Goal: Information Seeking & Learning: Learn about a topic

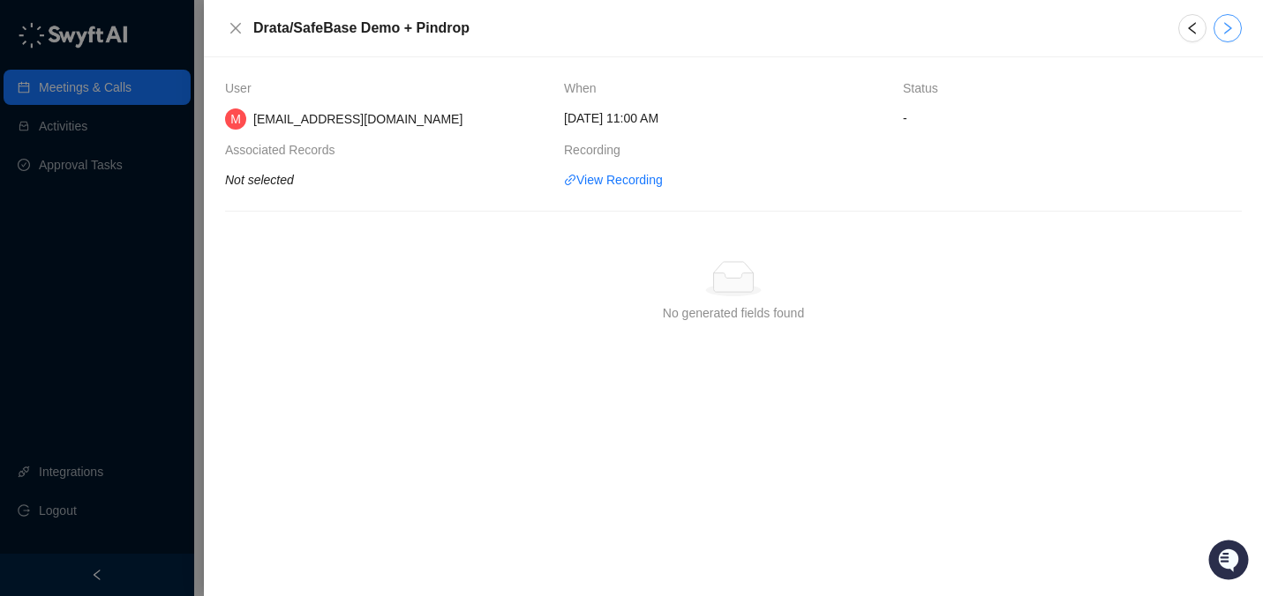
click at [1227, 32] on icon "right" at bounding box center [1227, 28] width 14 height 14
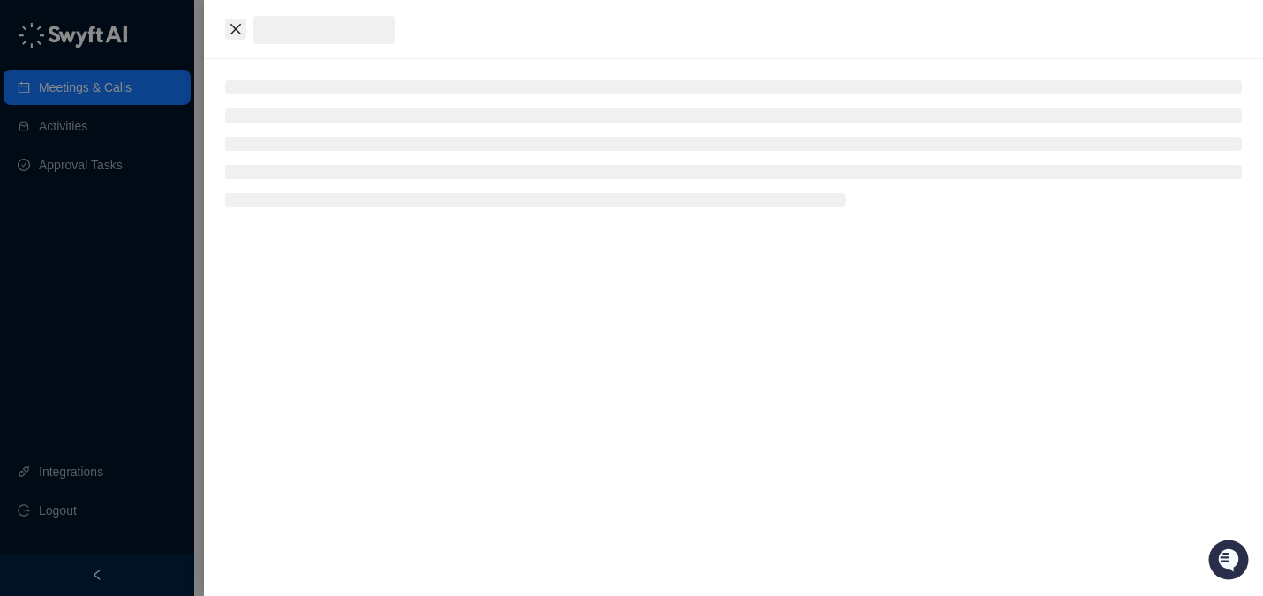
click at [239, 26] on icon "close" at bounding box center [235, 29] width 11 height 11
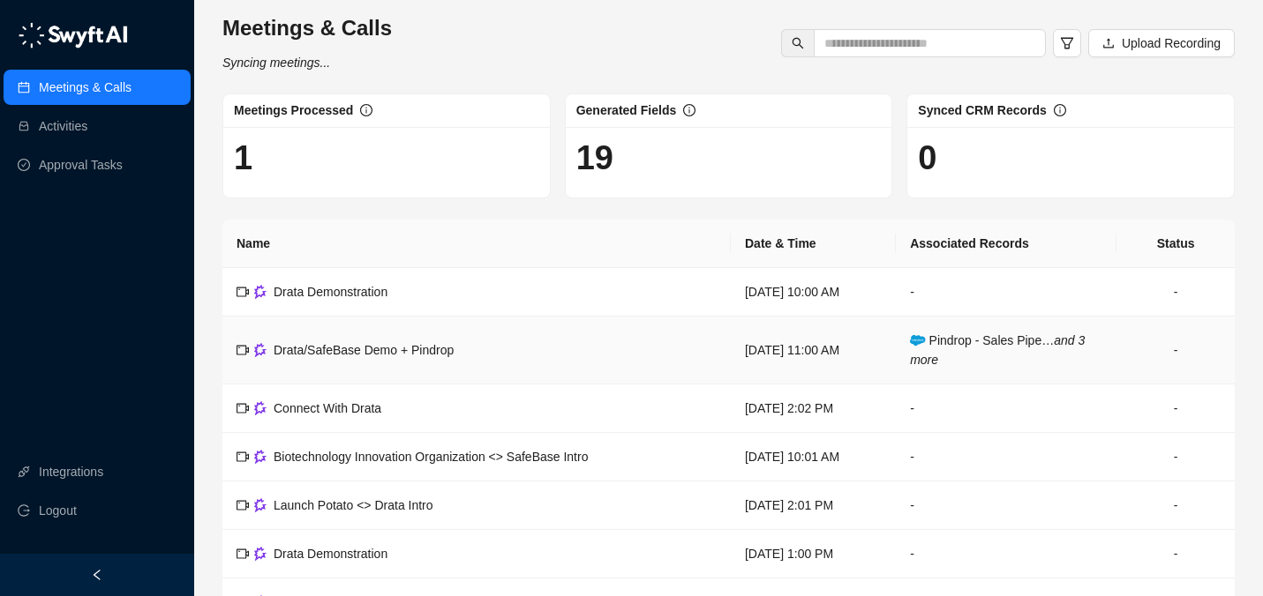
click at [348, 349] on span "Drata/SafeBase Demo + Pindrop" at bounding box center [364, 350] width 180 height 14
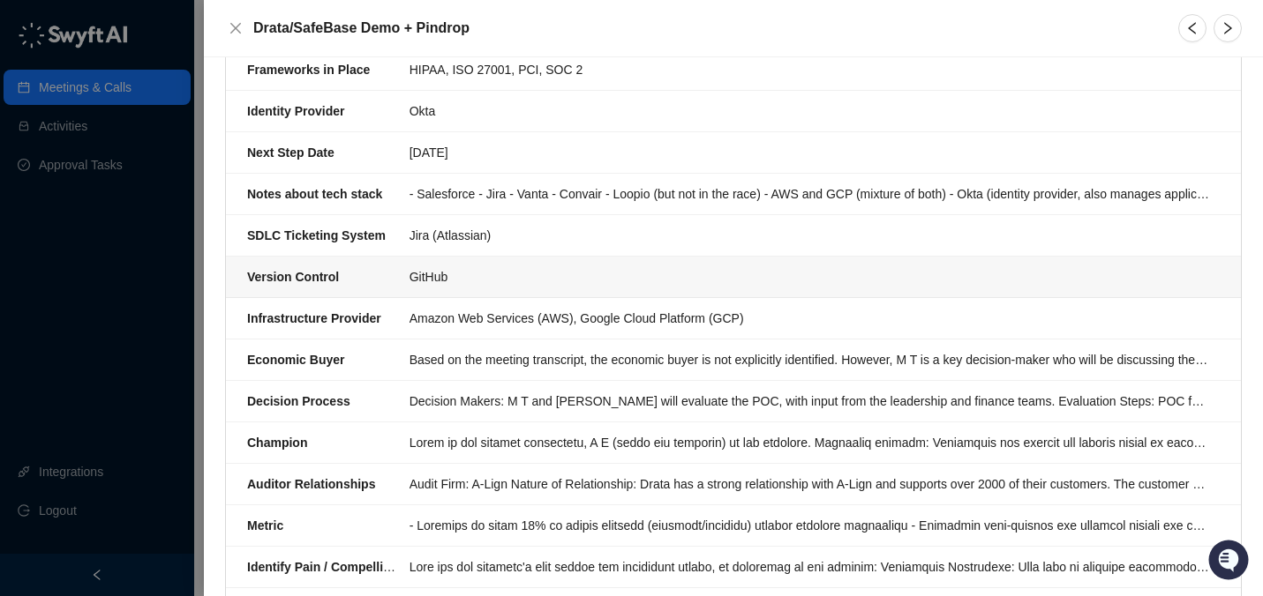
scroll to position [363, 0]
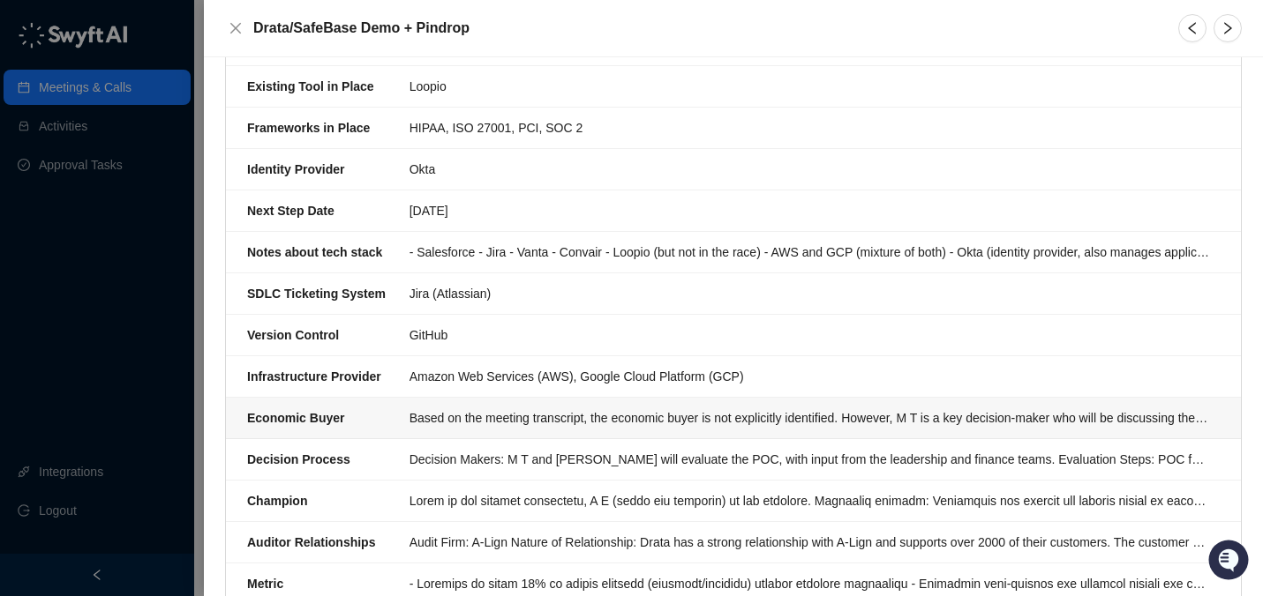
click at [597, 416] on div "Based on the meeting transcript, the economic buyer is not explicitly identifie…" at bounding box center [808, 418] width 799 height 19
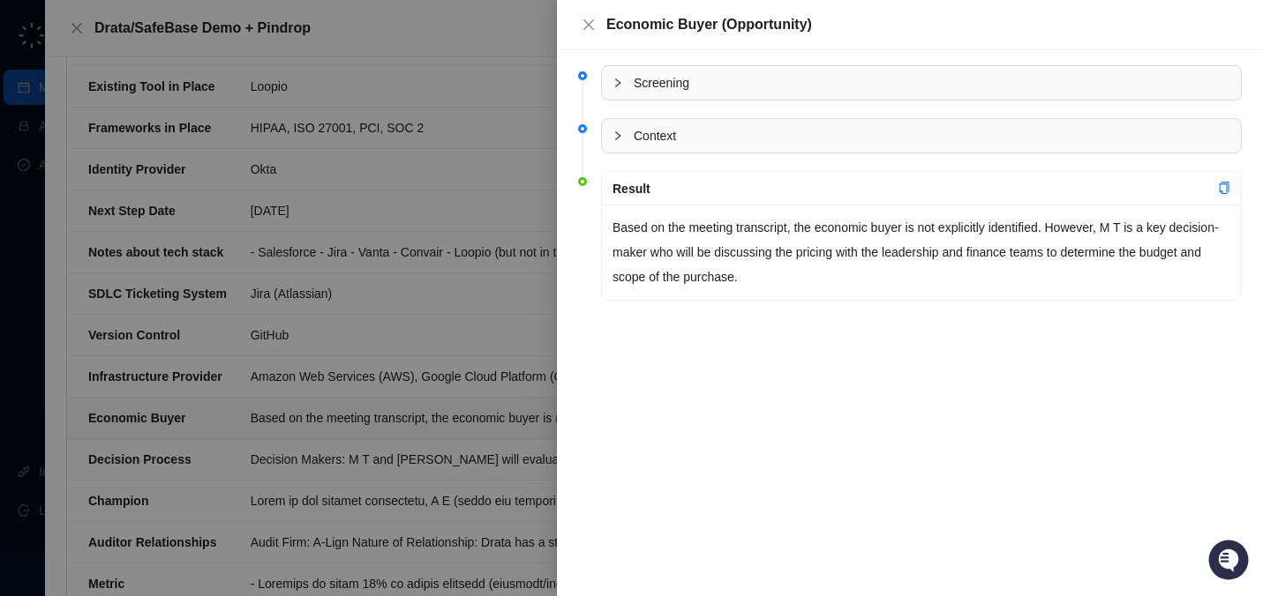
click at [513, 251] on div at bounding box center [631, 298] width 1263 height 596
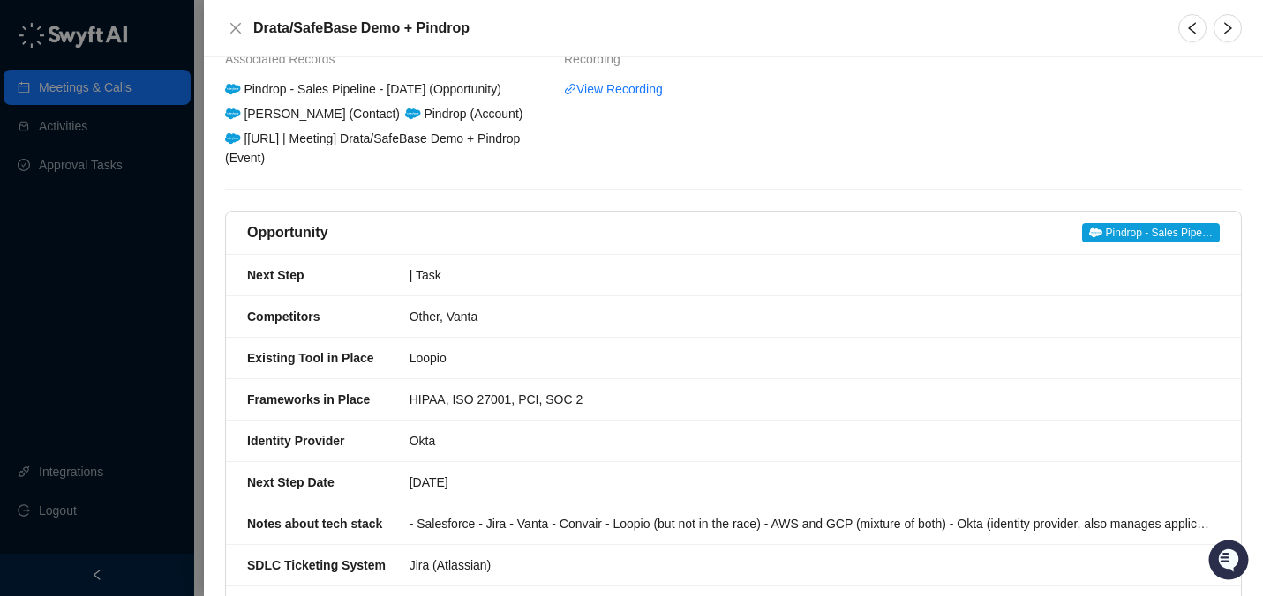
scroll to position [50, 0]
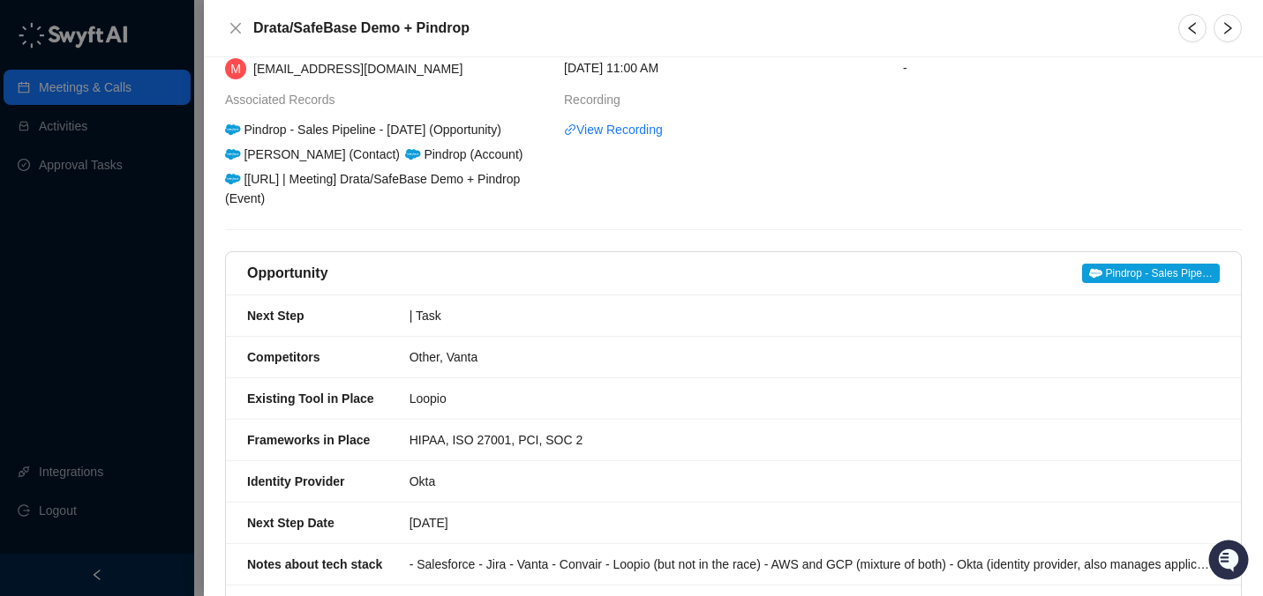
click at [1164, 272] on span "Pindrop - Sales Pipe…" at bounding box center [1151, 273] width 138 height 19
